Goal: Transaction & Acquisition: Purchase product/service

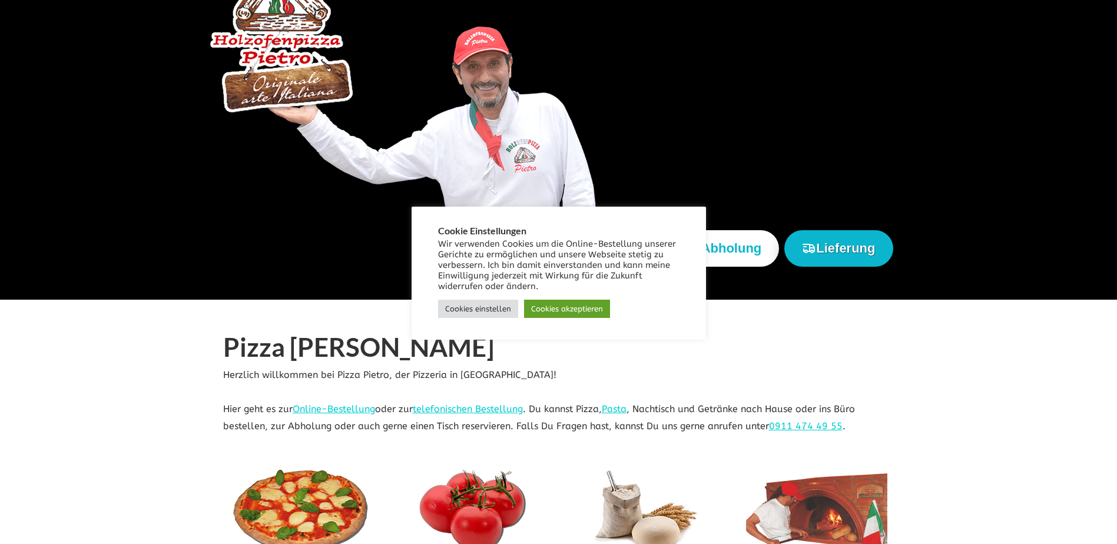
scroll to position [118, 0]
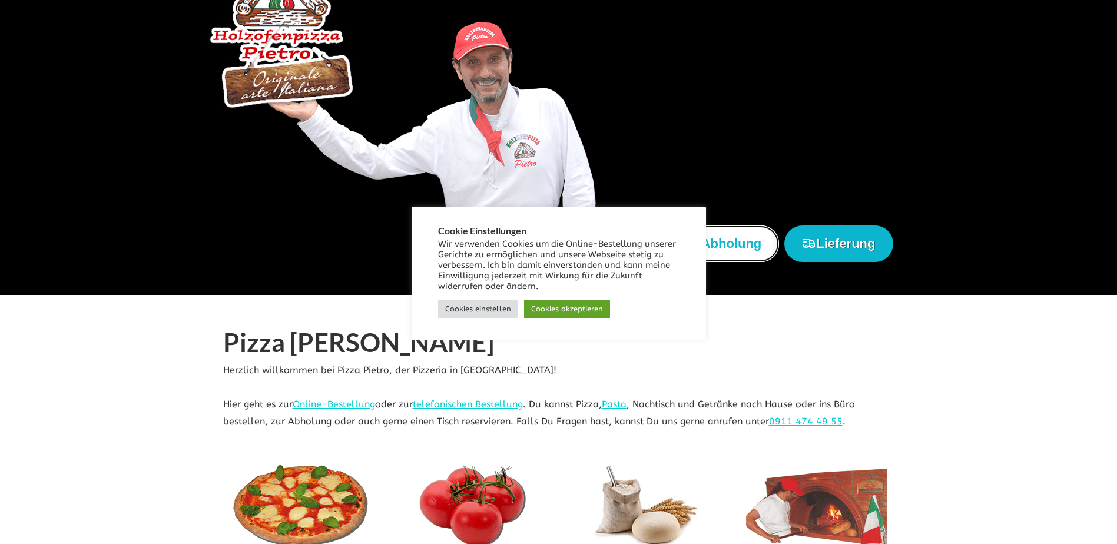
click at [744, 243] on button "Abholung" at bounding box center [724, 244] width 110 height 36
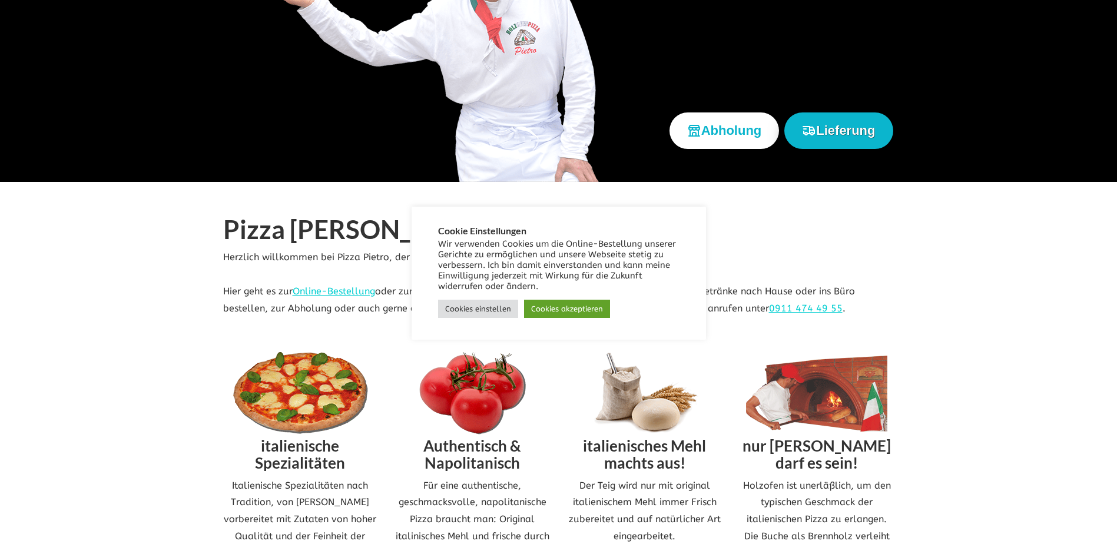
scroll to position [236, 0]
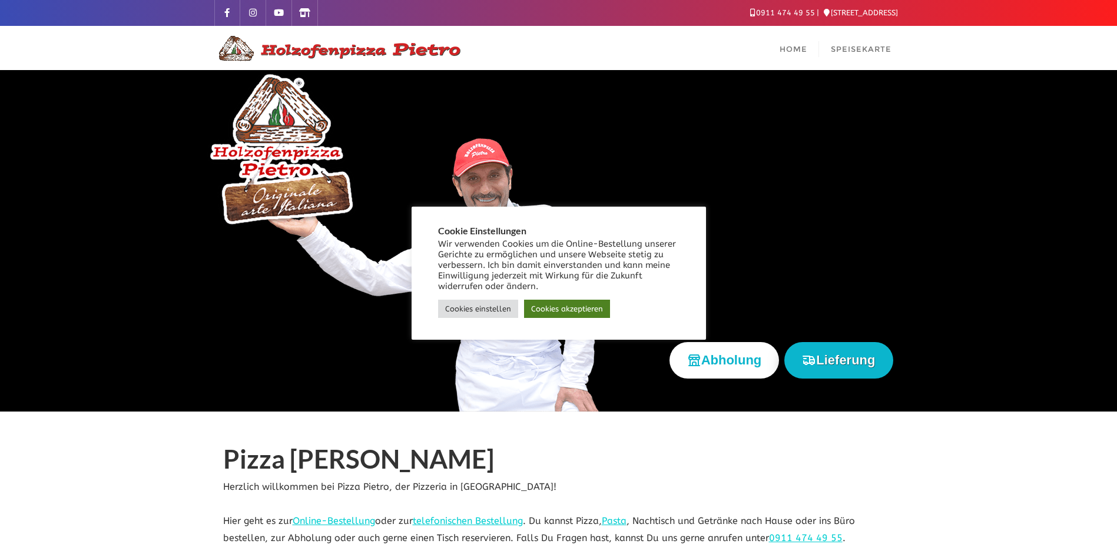
click at [570, 311] on link "Cookies akzeptieren" at bounding box center [567, 309] width 86 height 18
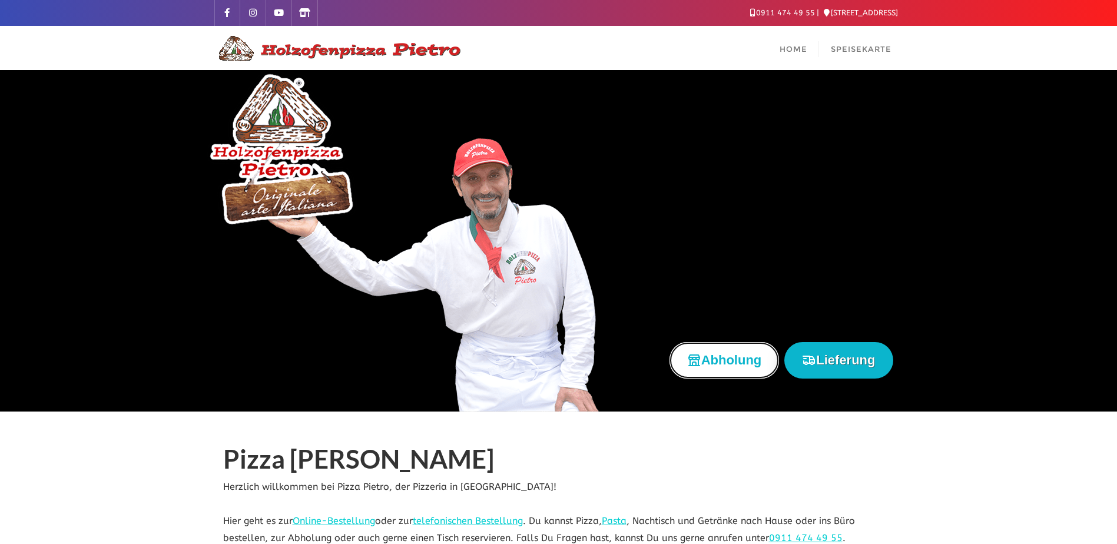
click at [710, 362] on button "Abholung" at bounding box center [724, 360] width 110 height 36
